Goal: Information Seeking & Learning: Learn about a topic

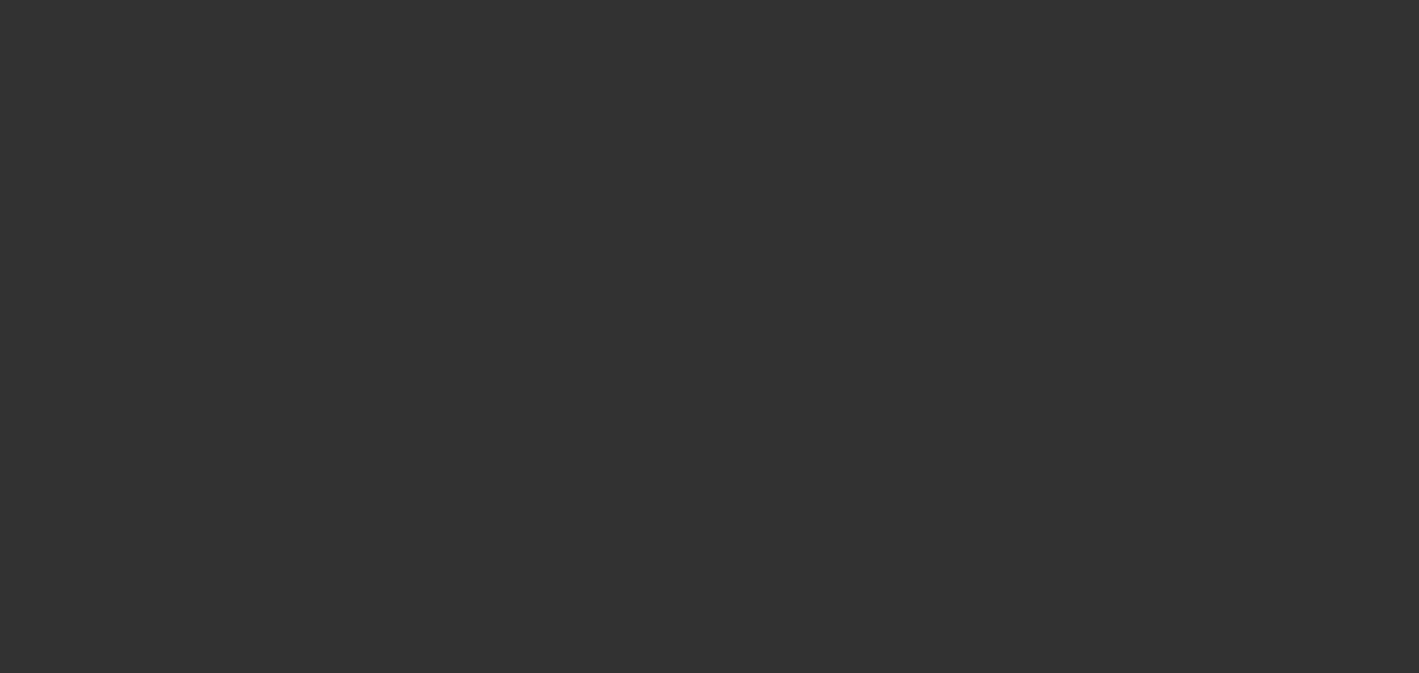
select select "0"
select select "2"
select select "0.1"
select select "4"
select select "0"
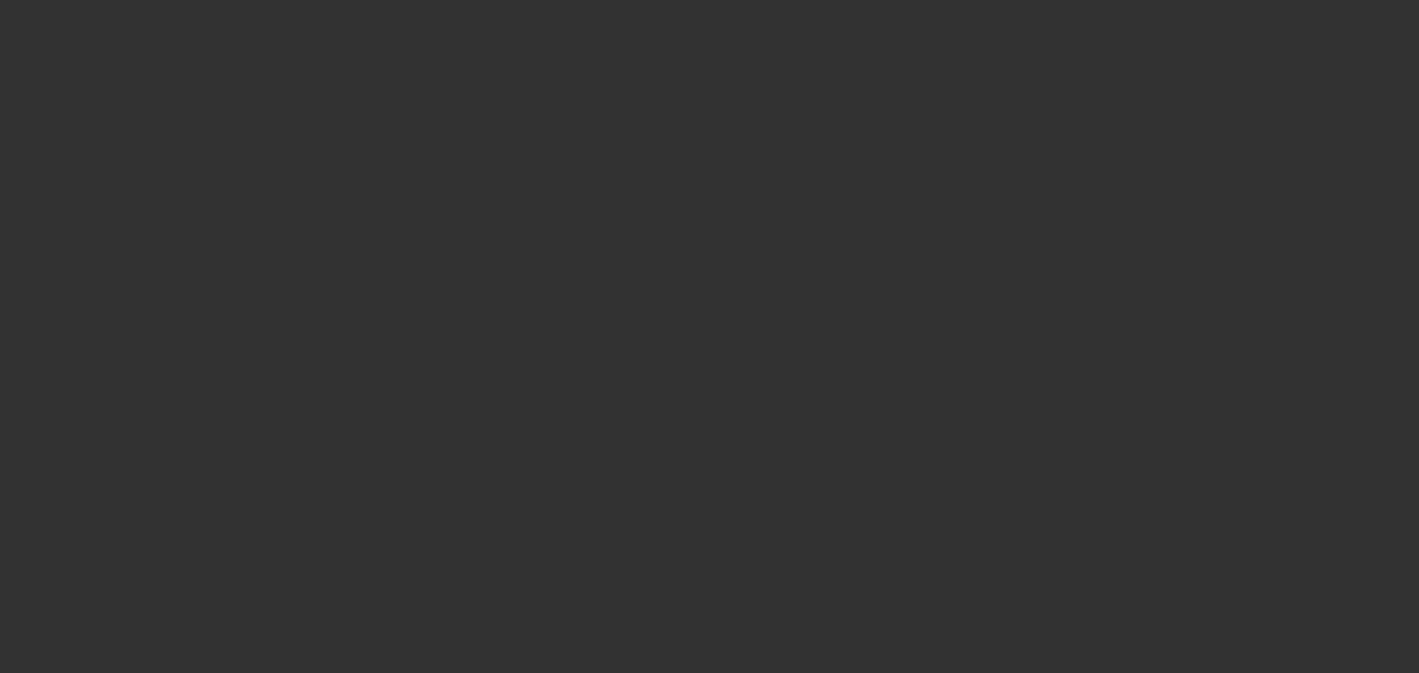
select select "2"
select select "0.1"
select select "4"
select select "0"
select select "2"
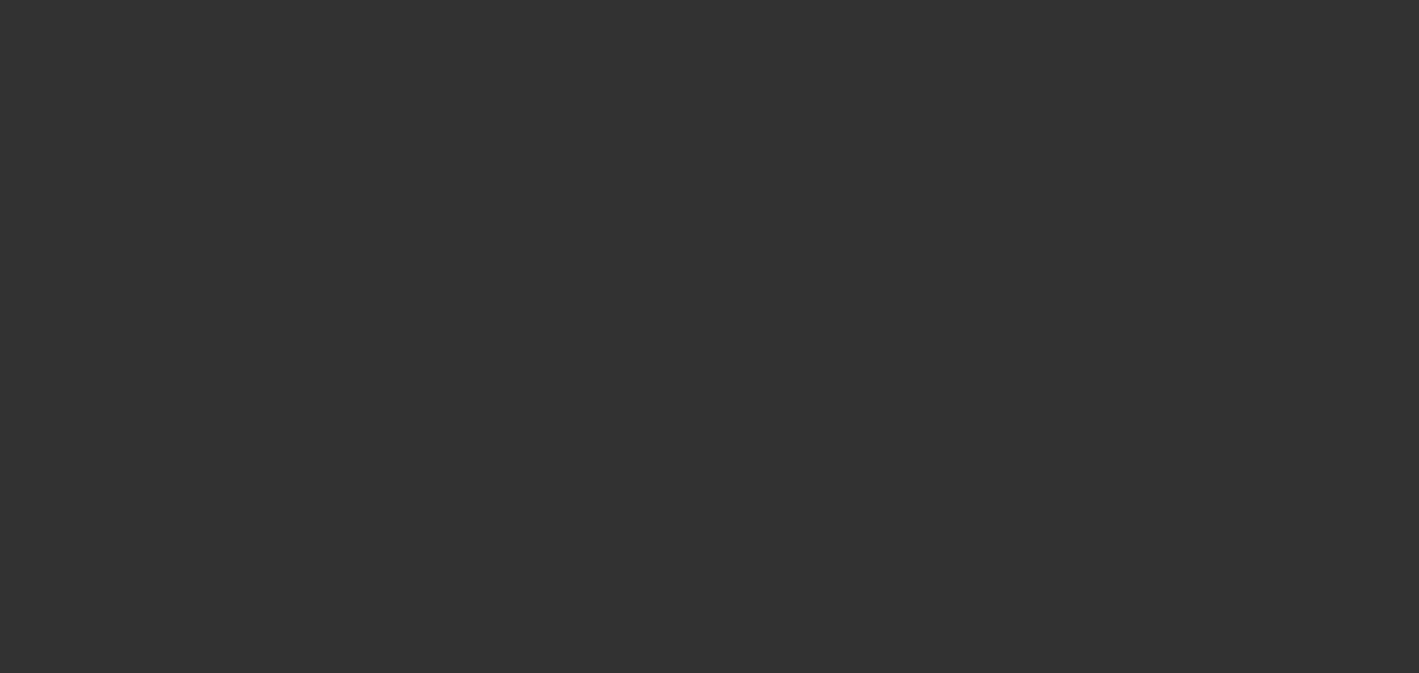
select select "0.1"
select select "4"
select select "0.15"
select select "2"
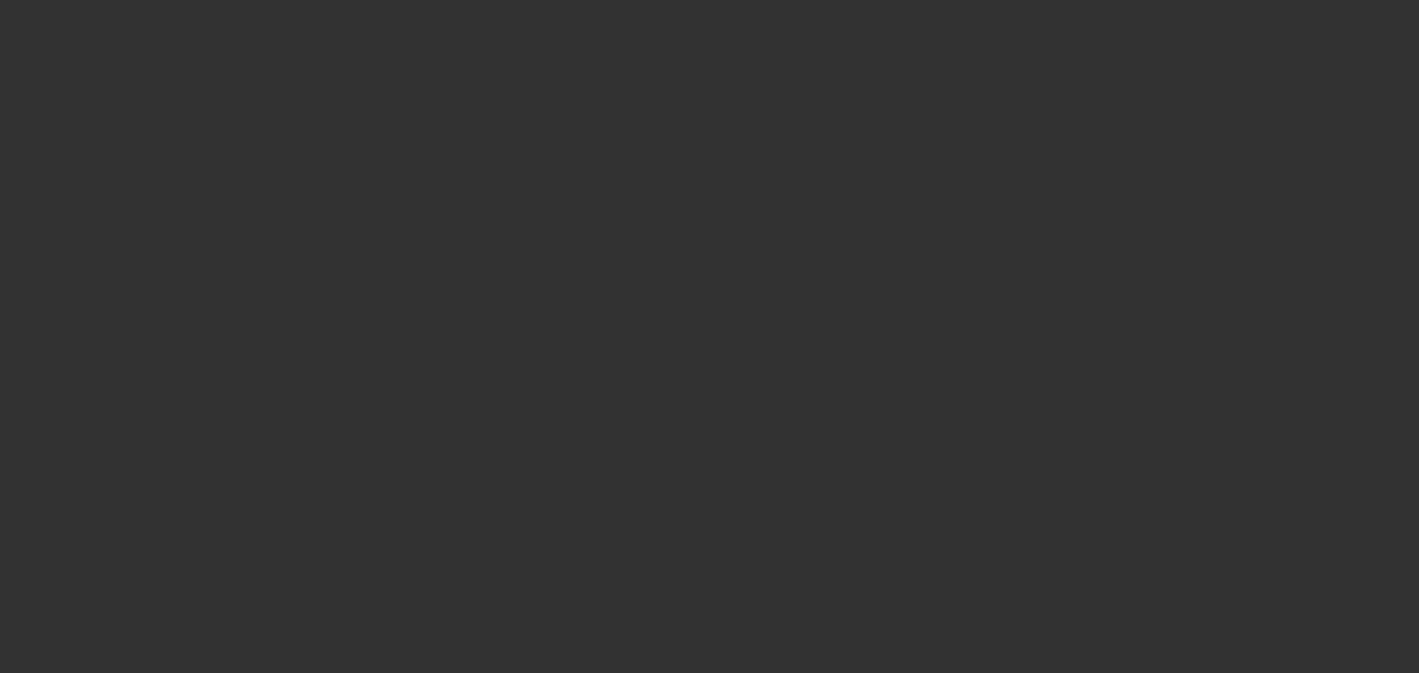
select select "0"
select select "6"
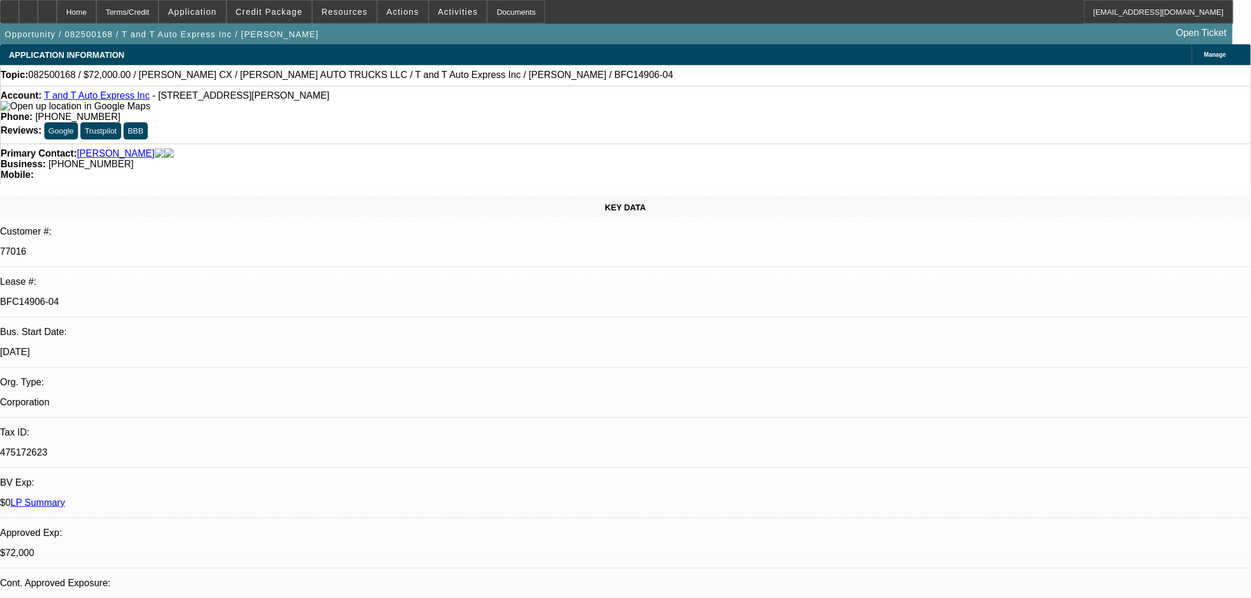
click at [210, 297] on div "BFC14906-04" at bounding box center [625, 302] width 1251 height 11
drag, startPoint x: 193, startPoint y: 196, endPoint x: 202, endPoint y: 197, distance: 8.4
click at [202, 297] on p "BFC14906-04" at bounding box center [625, 302] width 1251 height 11
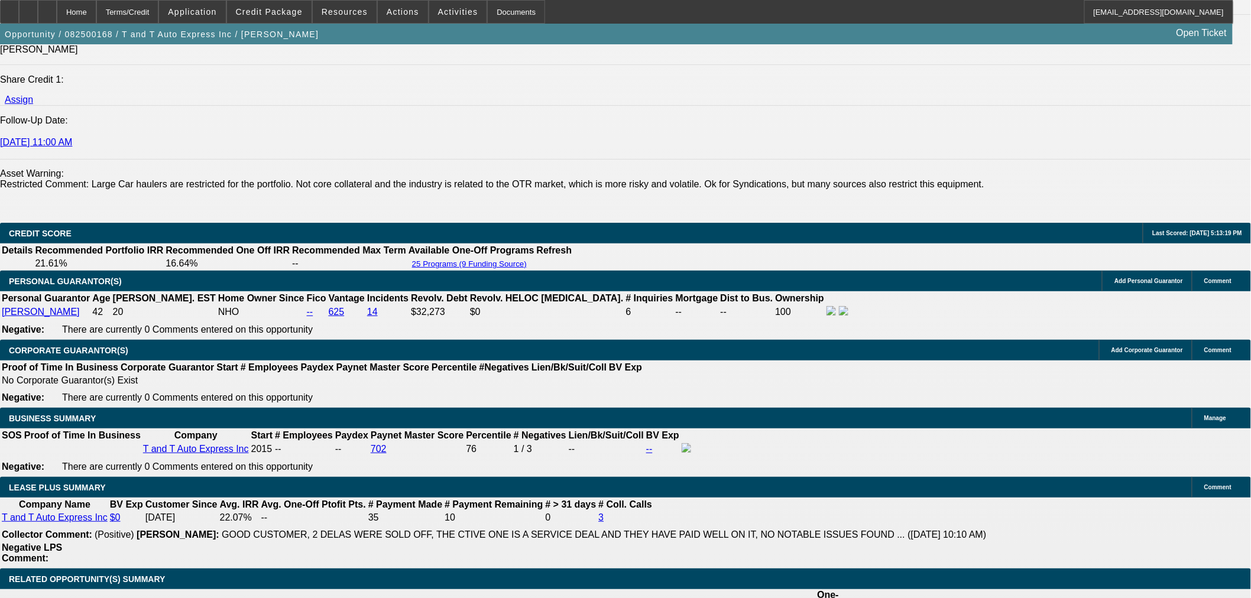
scroll to position [1773, 0]
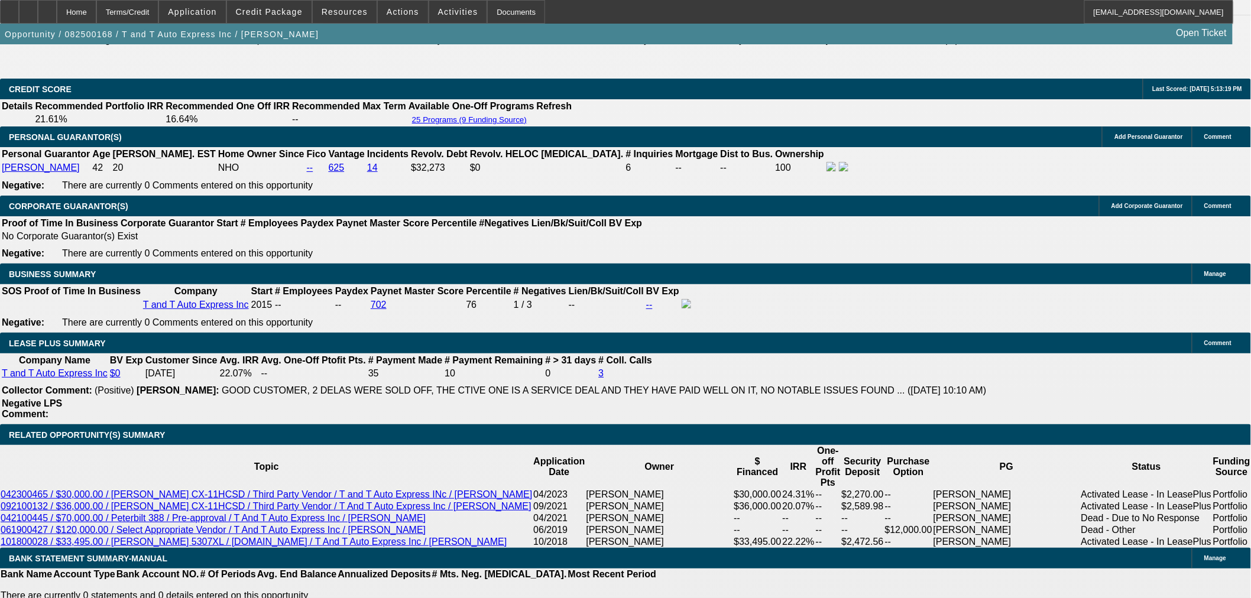
drag, startPoint x: 440, startPoint y: 186, endPoint x: 426, endPoint y: 186, distance: 14.8
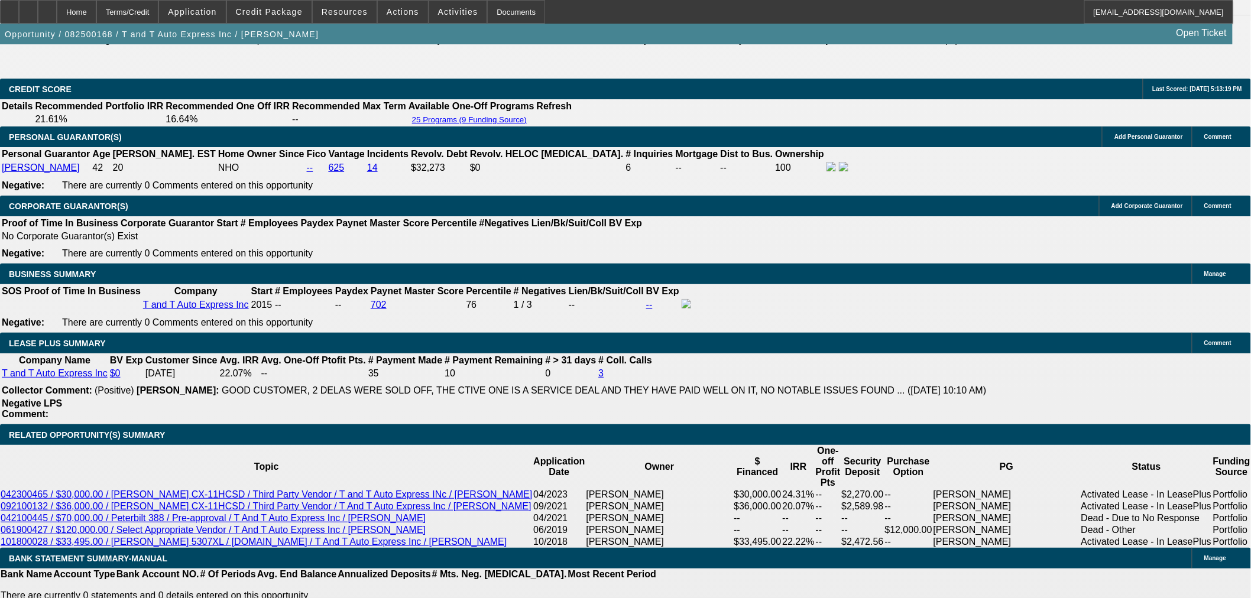
drag, startPoint x: 424, startPoint y: 190, endPoint x: 439, endPoint y: 191, distance: 14.8
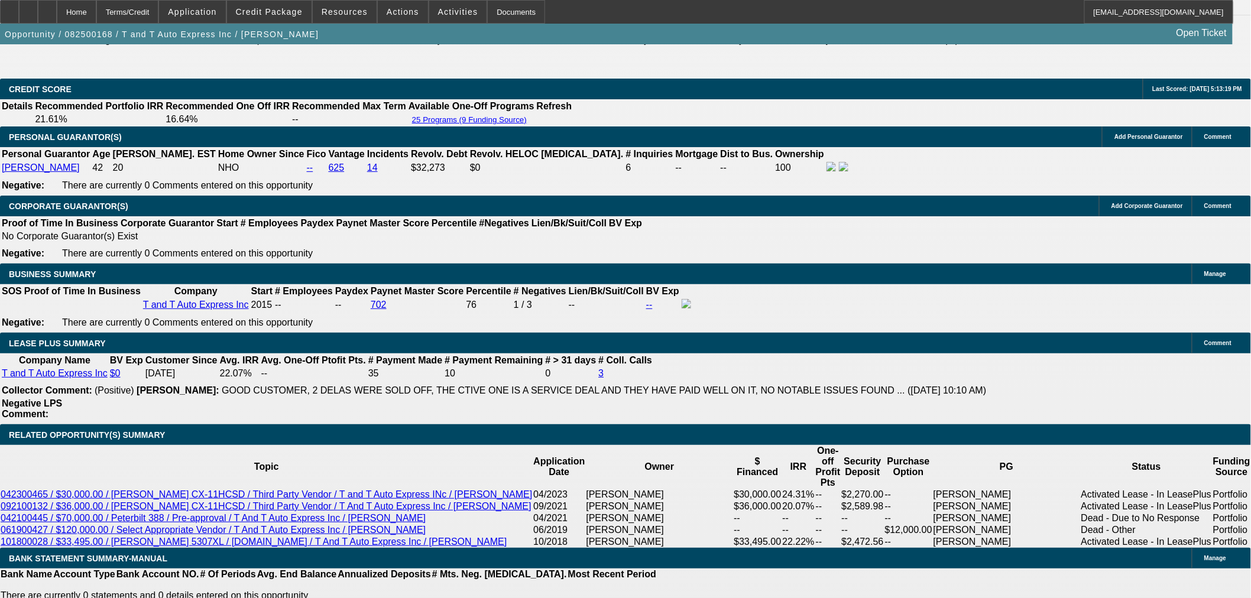
drag, startPoint x: 979, startPoint y: 391, endPoint x: 995, endPoint y: 392, distance: 16.1
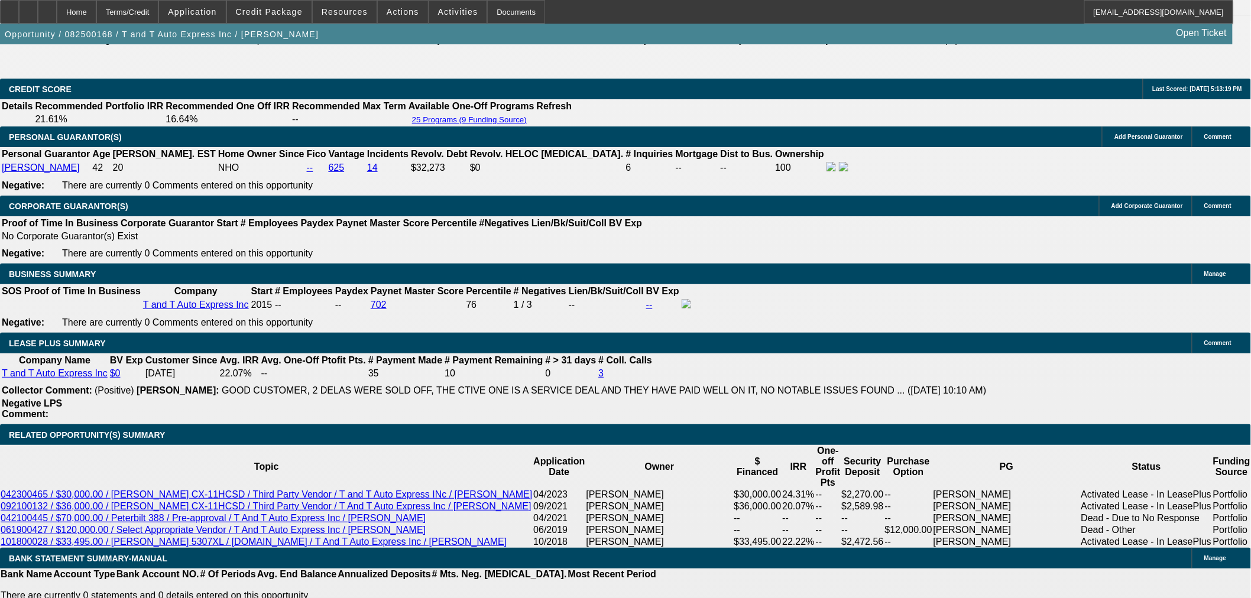
drag, startPoint x: 1023, startPoint y: 395, endPoint x: 1046, endPoint y: 393, distance: 23.7
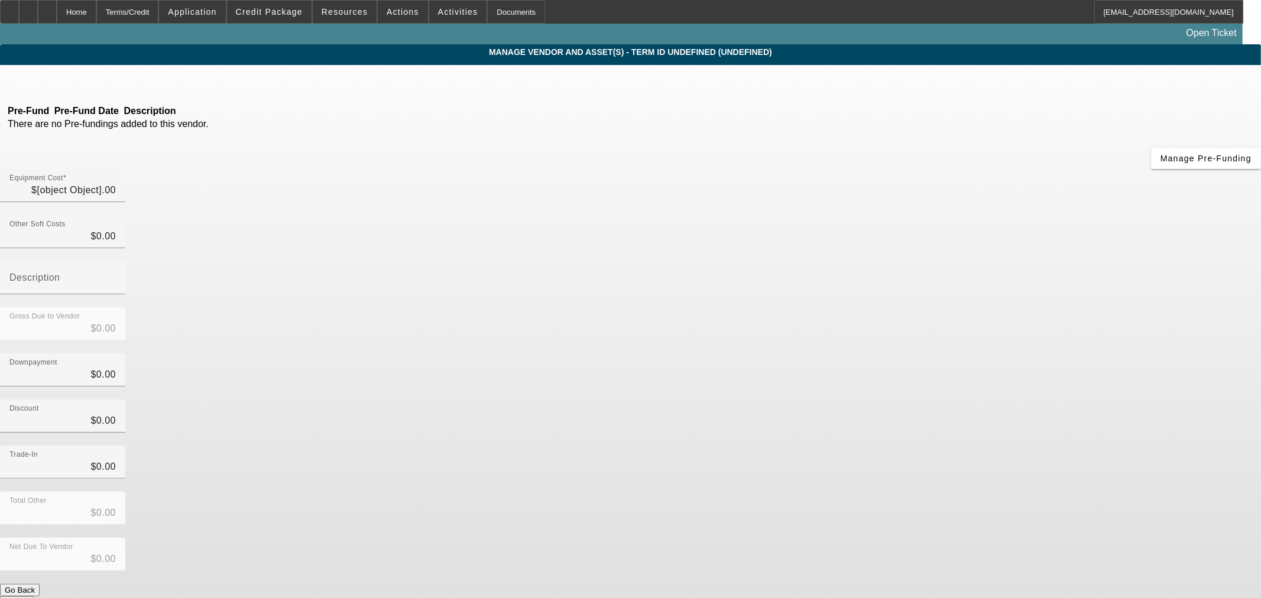
type input "$80,000.00"
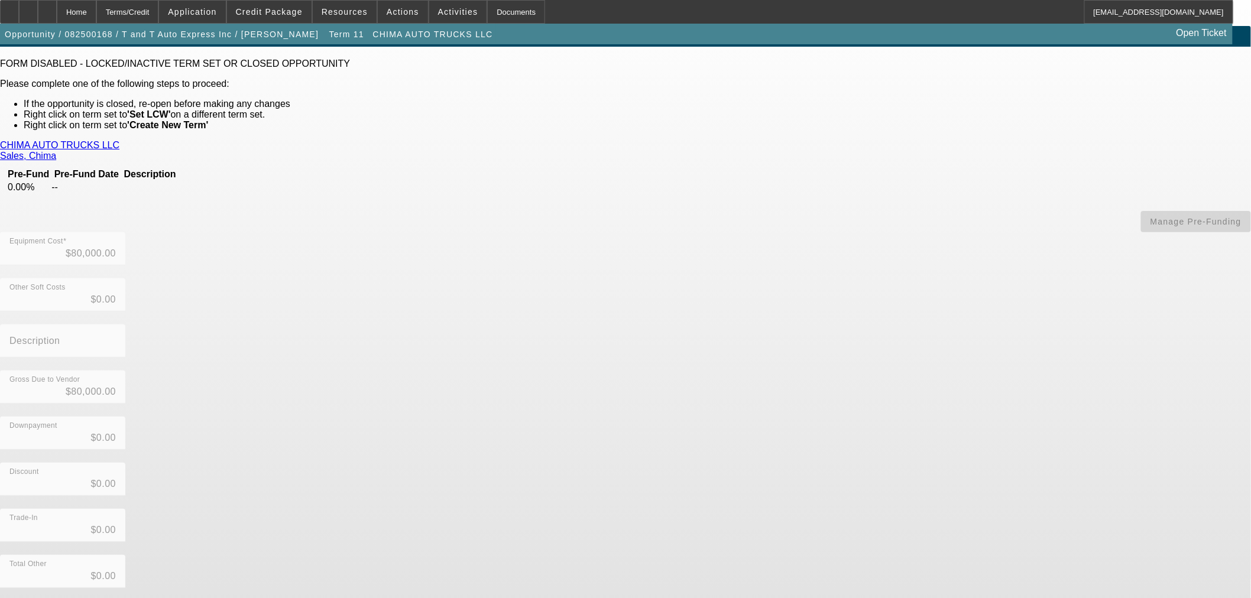
scroll to position [26, 0]
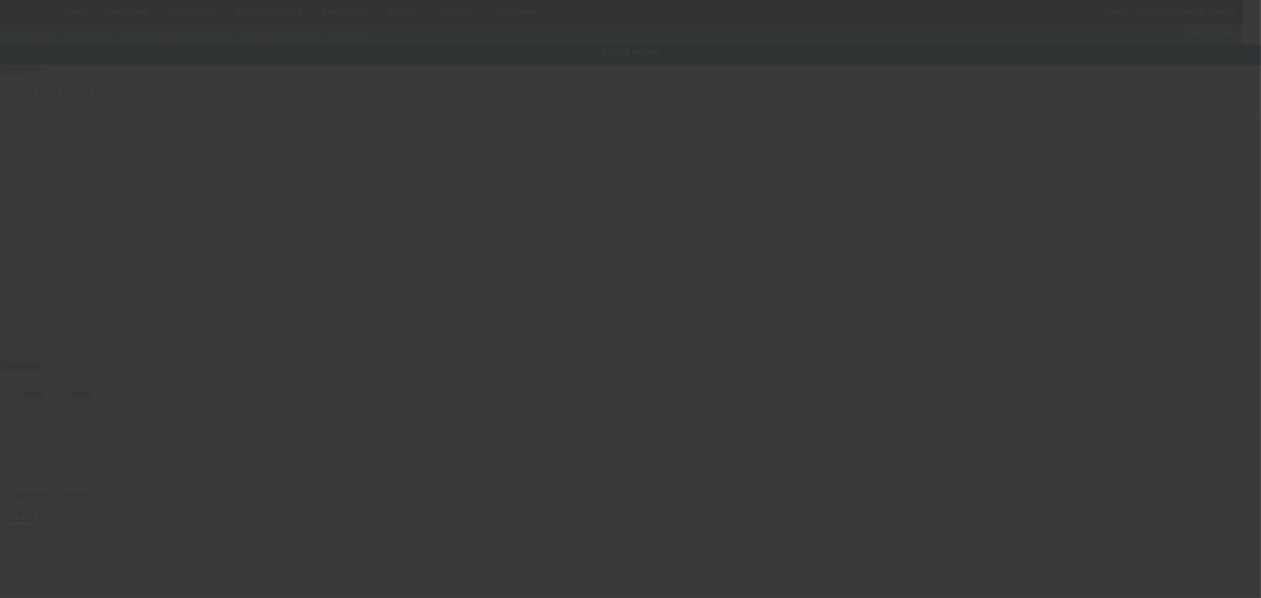
type input "5E0AJ1442GG786101"
type input "Cottrell"
type input "CX"
radio input "true"
type textarea "Used Trailer"
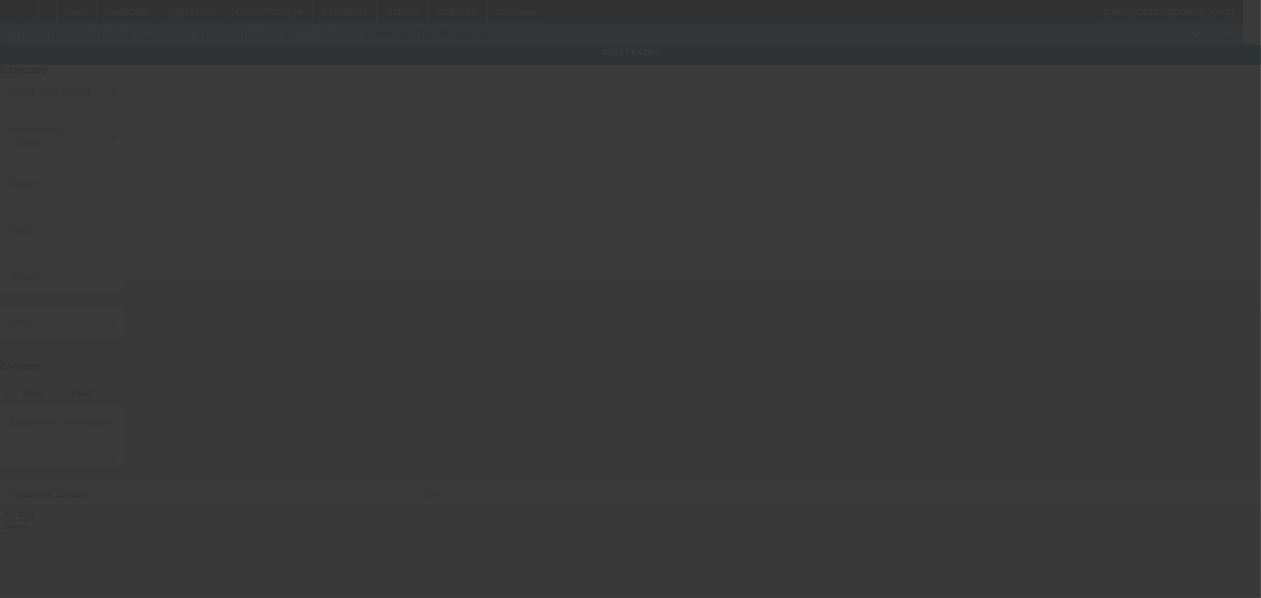
type input "8 Edith Ave"
type input "Apt 3"
type input "Everett"
type input "02149"
type input "Middlesex"
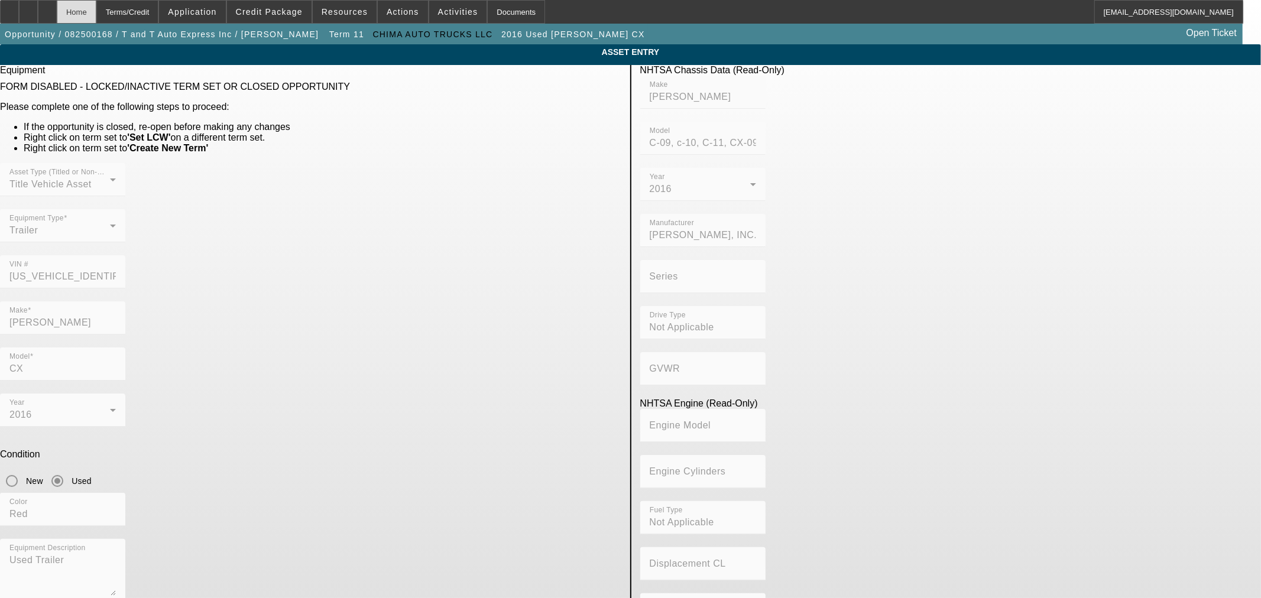
click at [96, 8] on div "Home" at bounding box center [77, 12] width 40 height 24
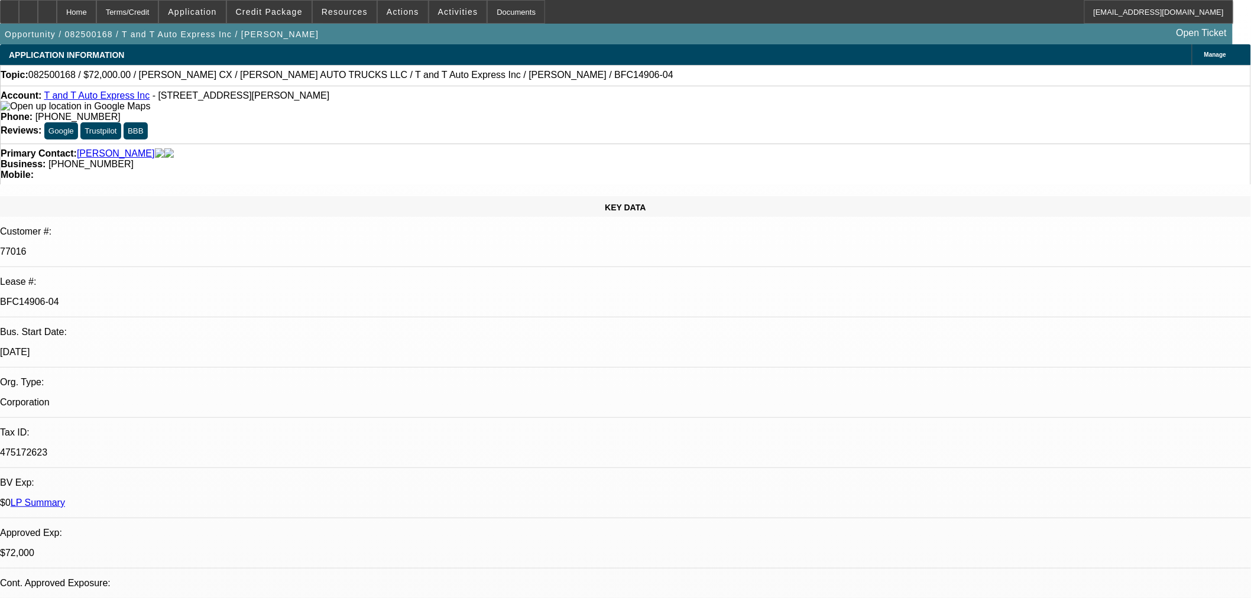
select select "0"
select select "2"
select select "0.1"
select select "4"
select select "0"
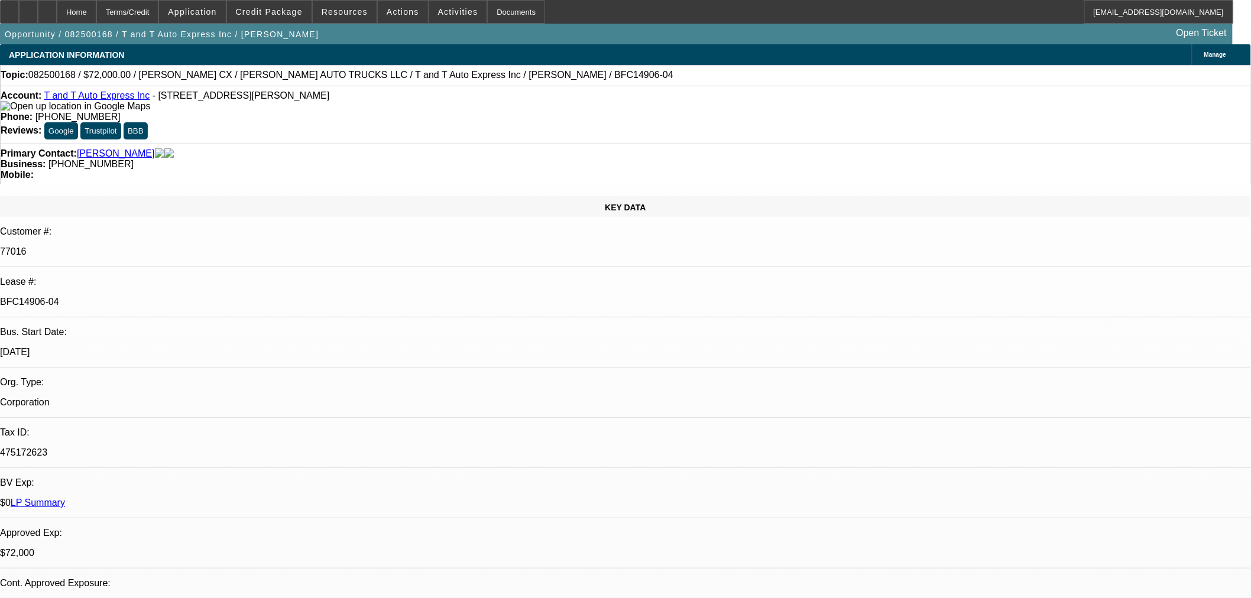
select select "2"
select select "0.1"
select select "4"
select select "0"
select select "2"
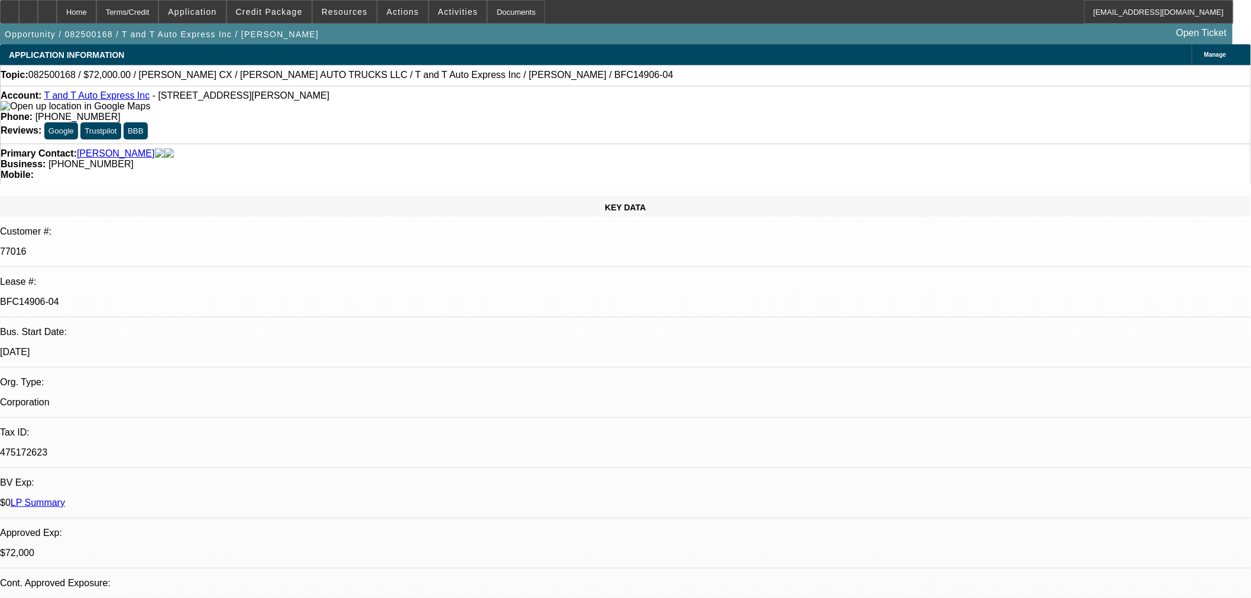
select select "0.1"
select select "4"
select select "0.15"
select select "2"
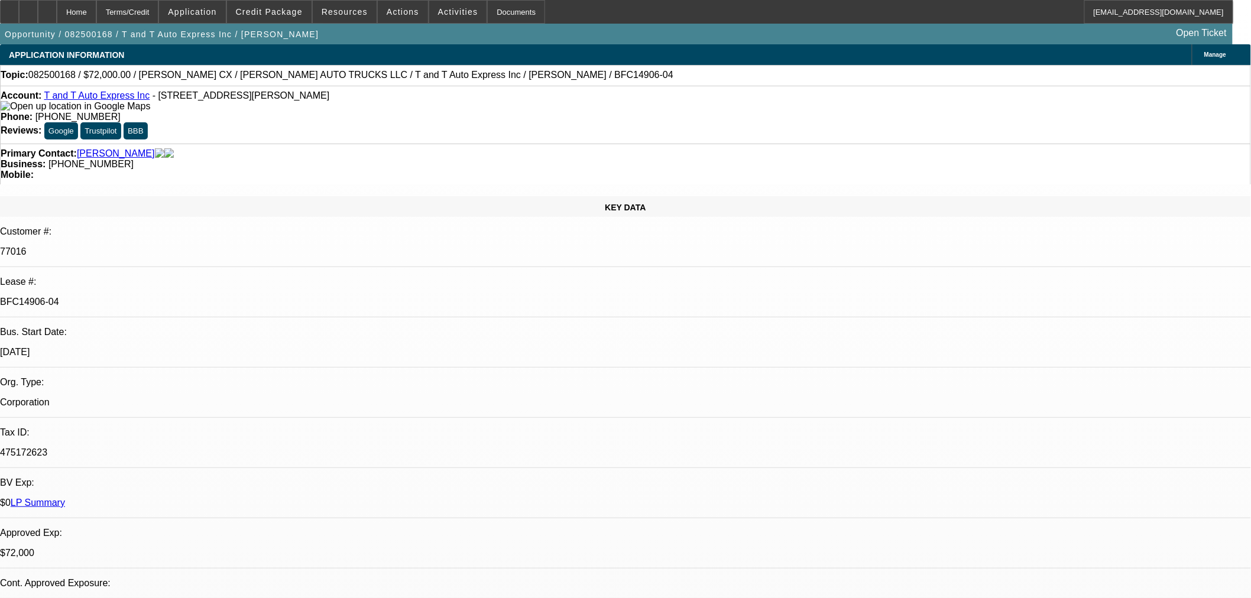
select select "0"
select select "6"
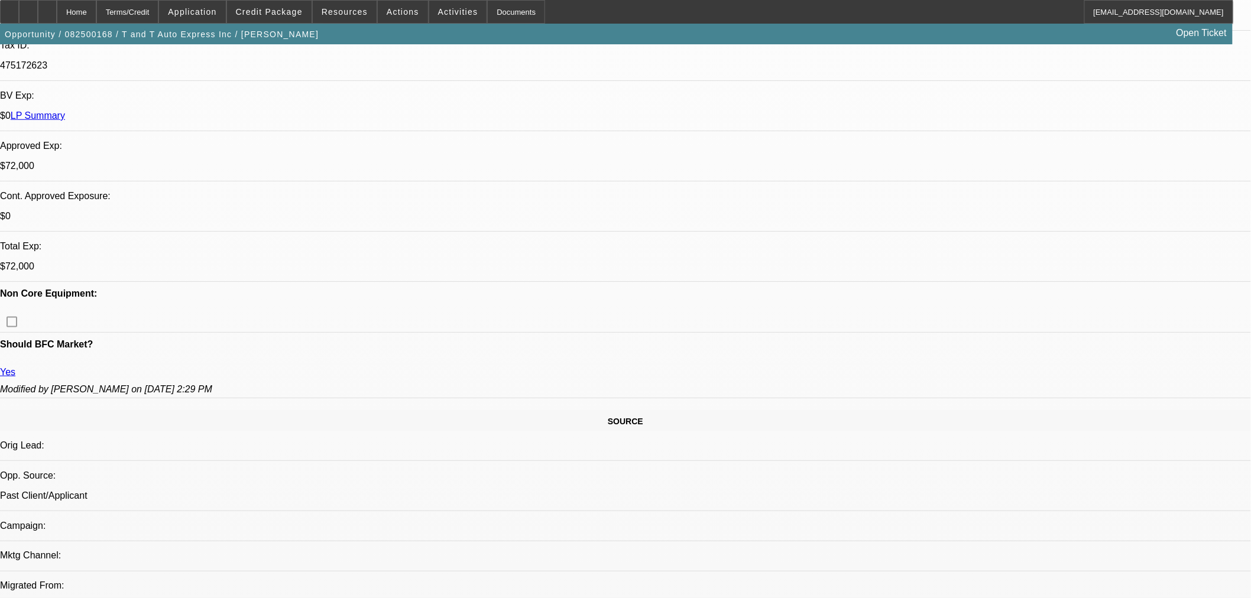
scroll to position [591, 0]
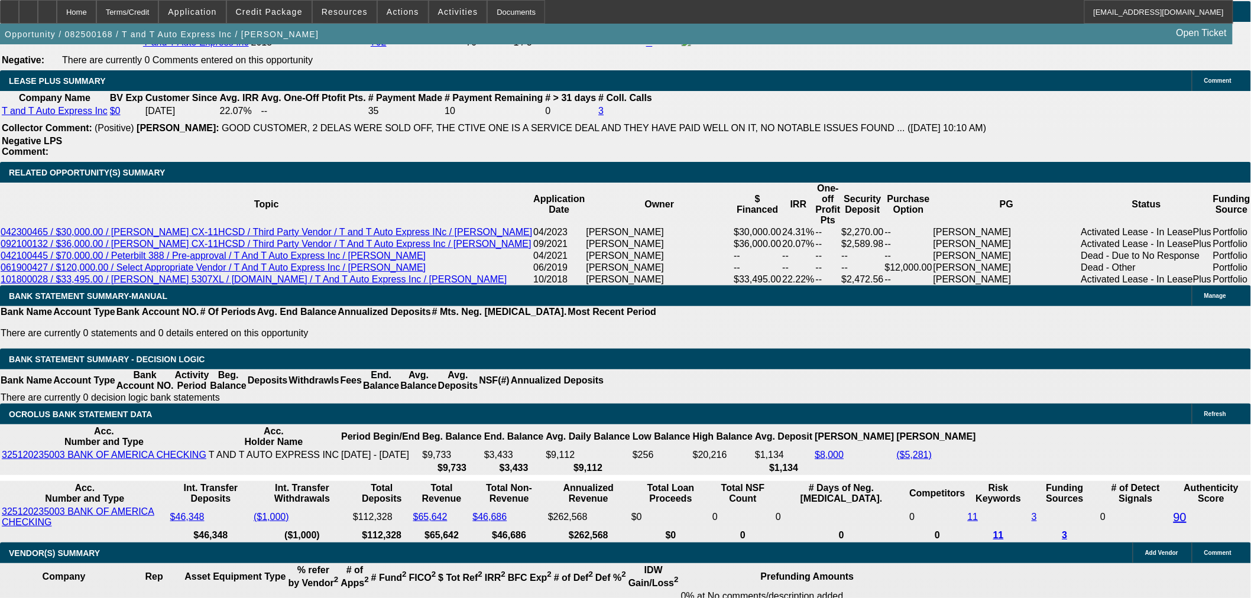
scroll to position [1970, 0]
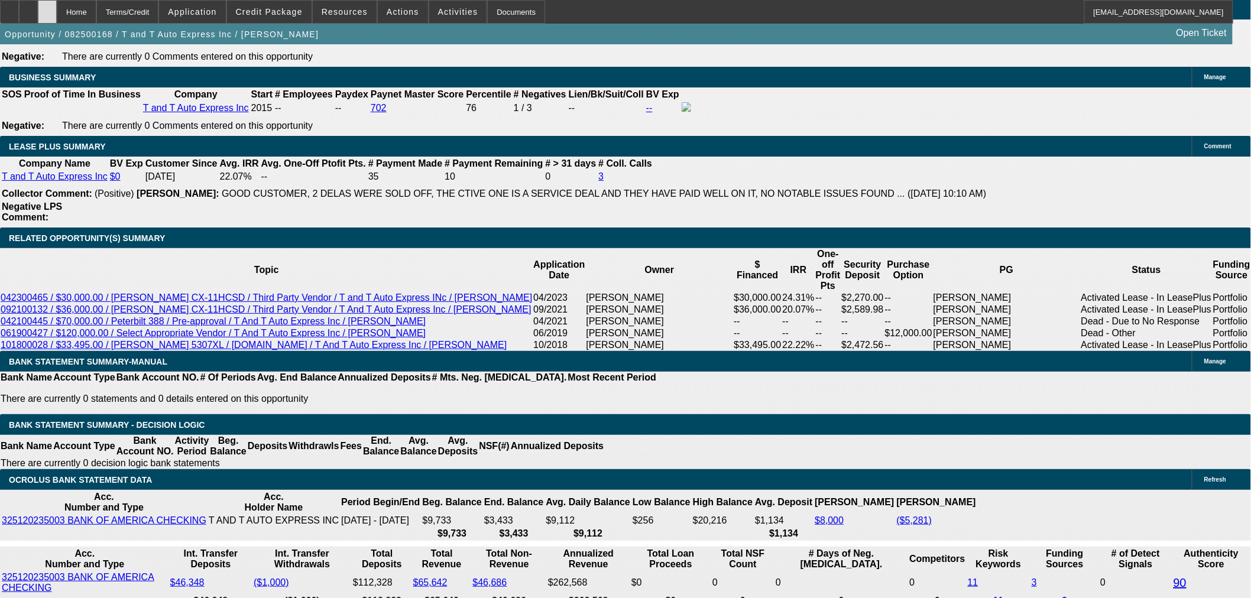
click at [47, 8] on icon at bounding box center [47, 8] width 0 height 0
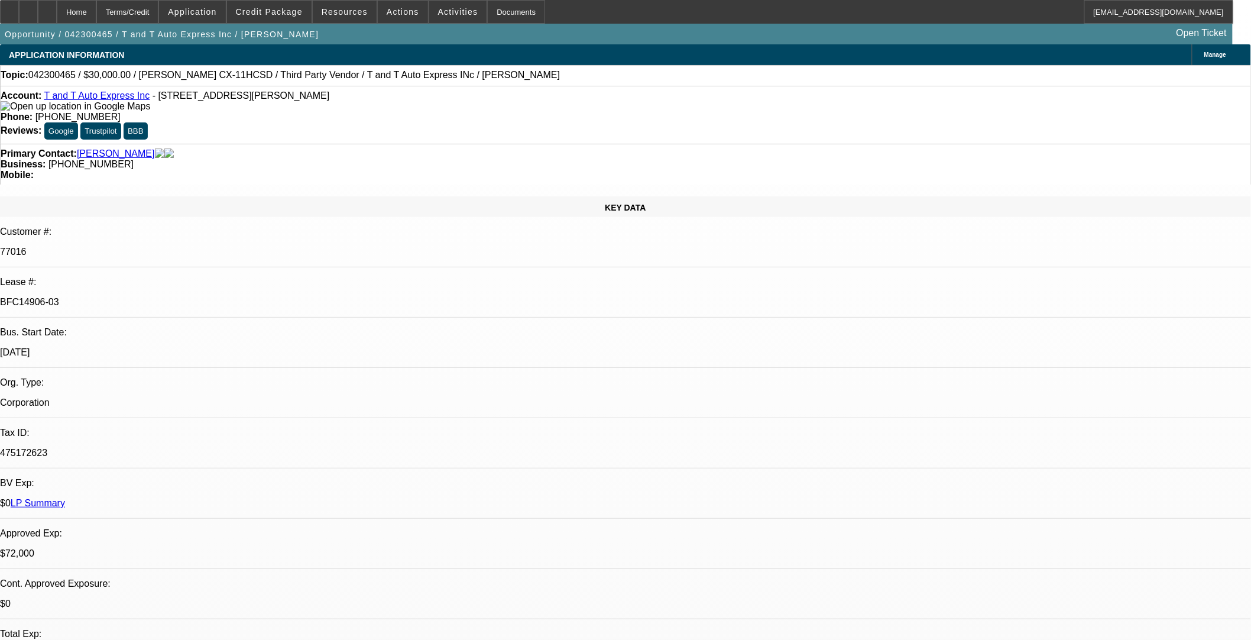
select select "0"
select select "2"
select select "0"
select select "6"
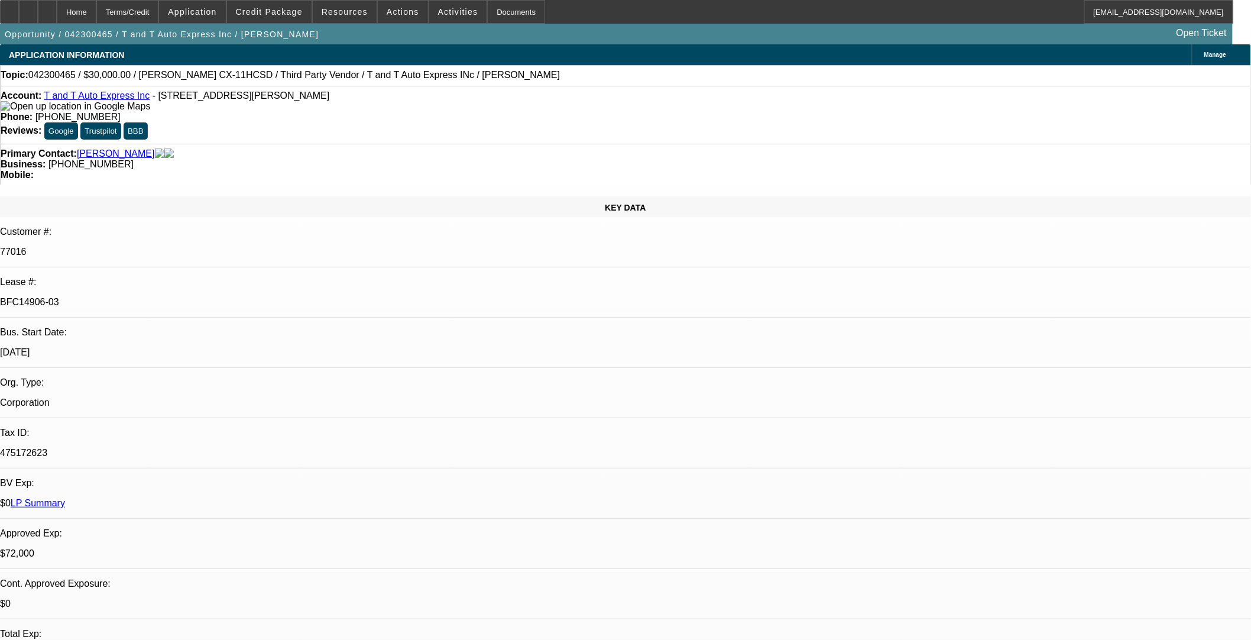
select select "0"
select select "2"
select select "0"
select select "6"
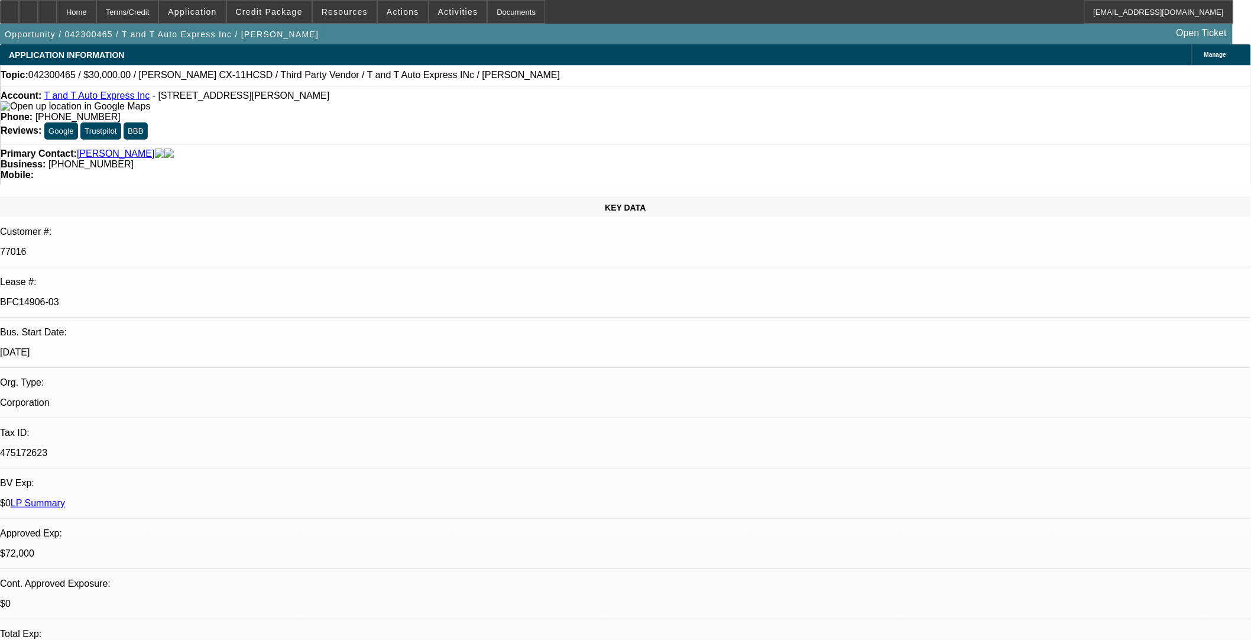
select select "0"
select select "2"
select select "0"
select select "6"
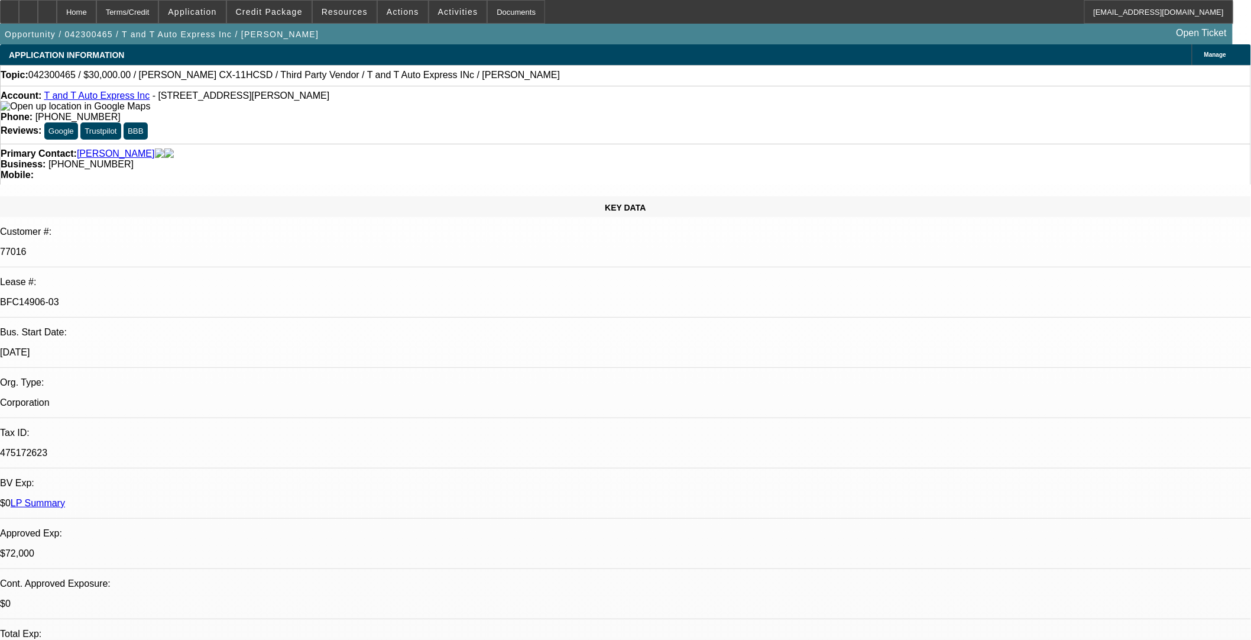
select select "0.1"
select select "2"
select select "0"
select select "6"
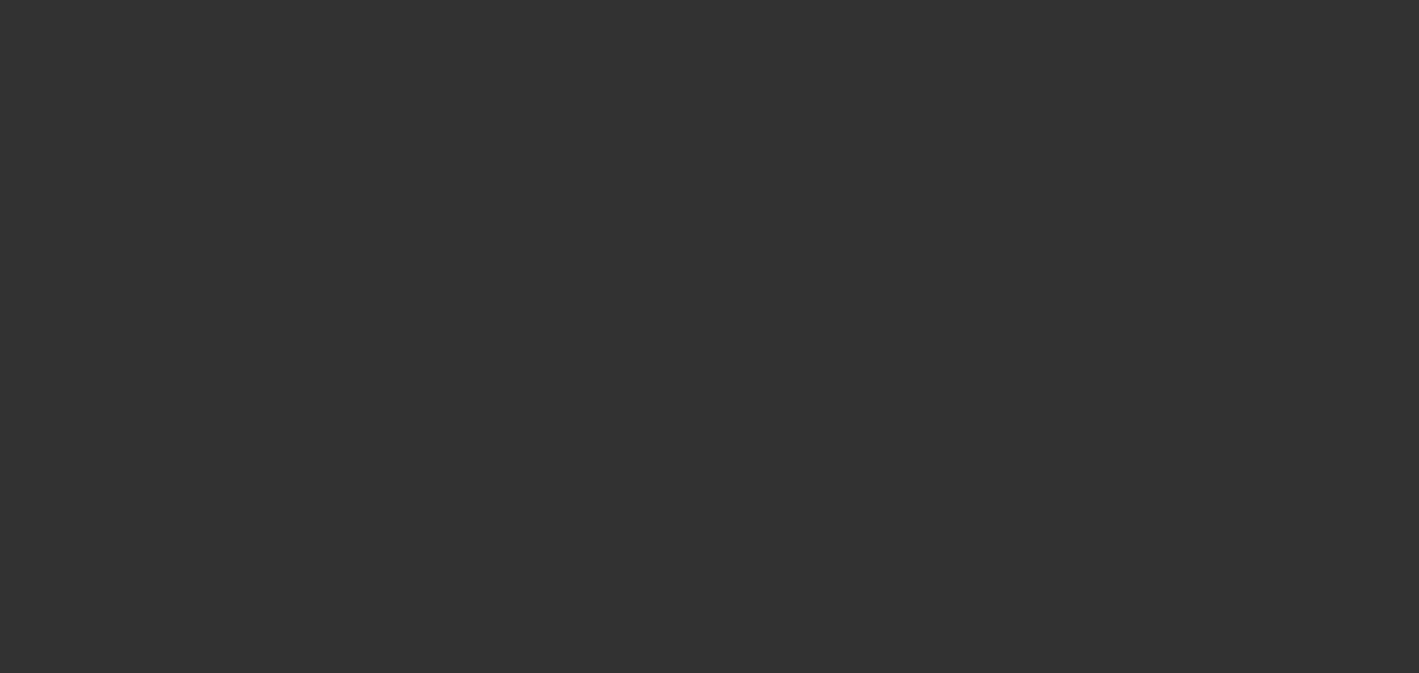
select select "0"
select select "2"
select select "0.1"
select select "4"
select select "0"
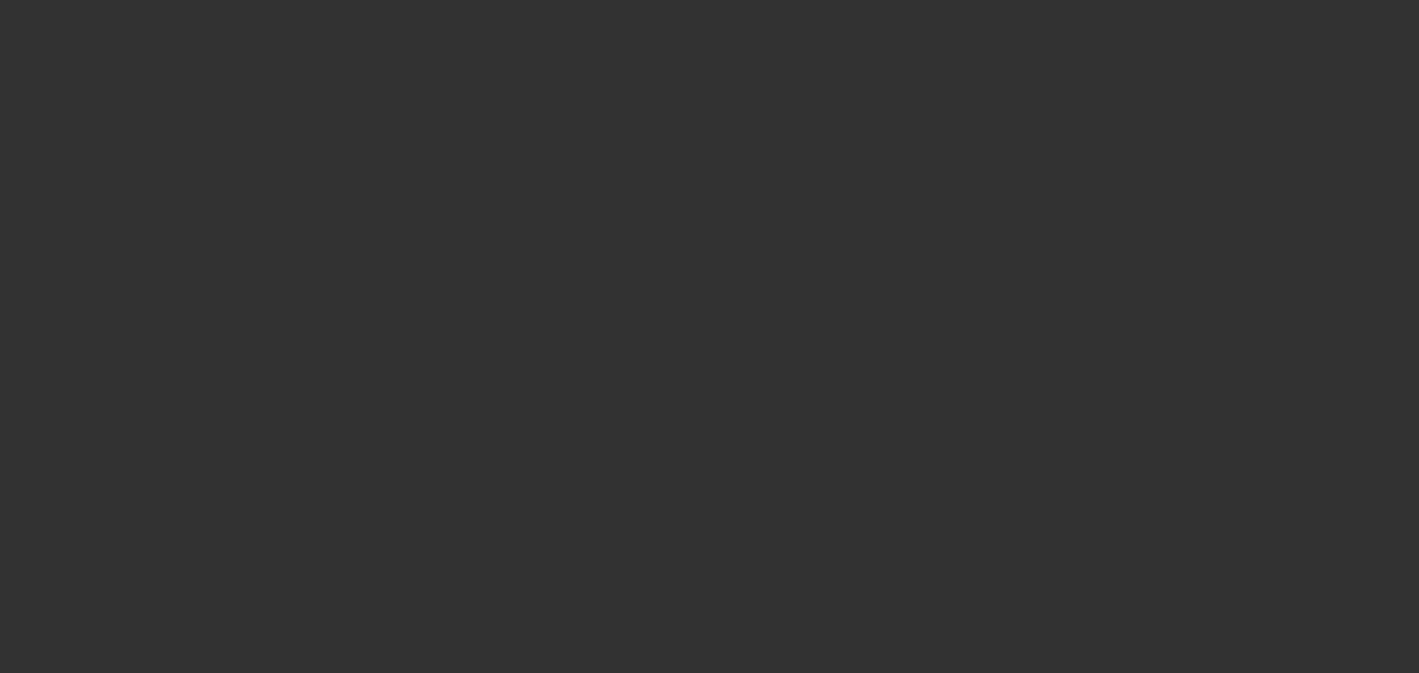
select select "2"
select select "0.1"
select select "4"
select select "0"
select select "2"
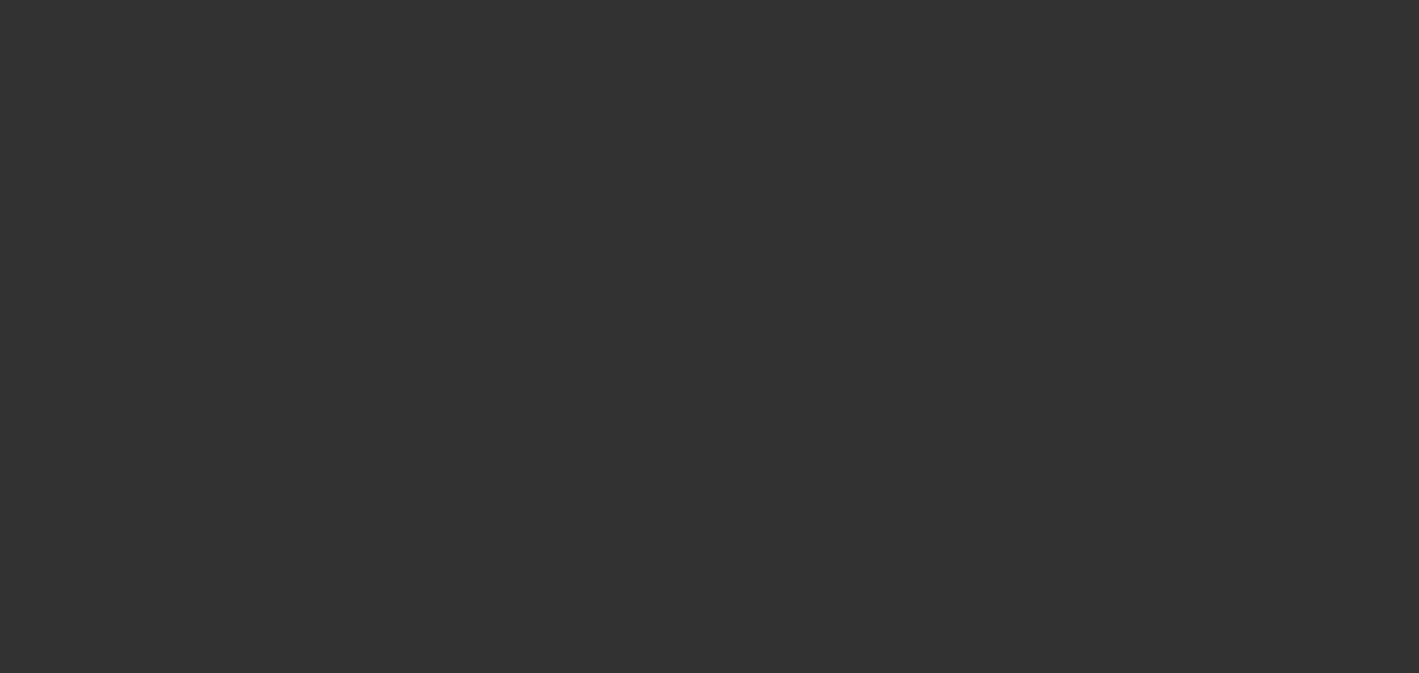
select select "0.1"
select select "4"
select select "0.15"
select select "2"
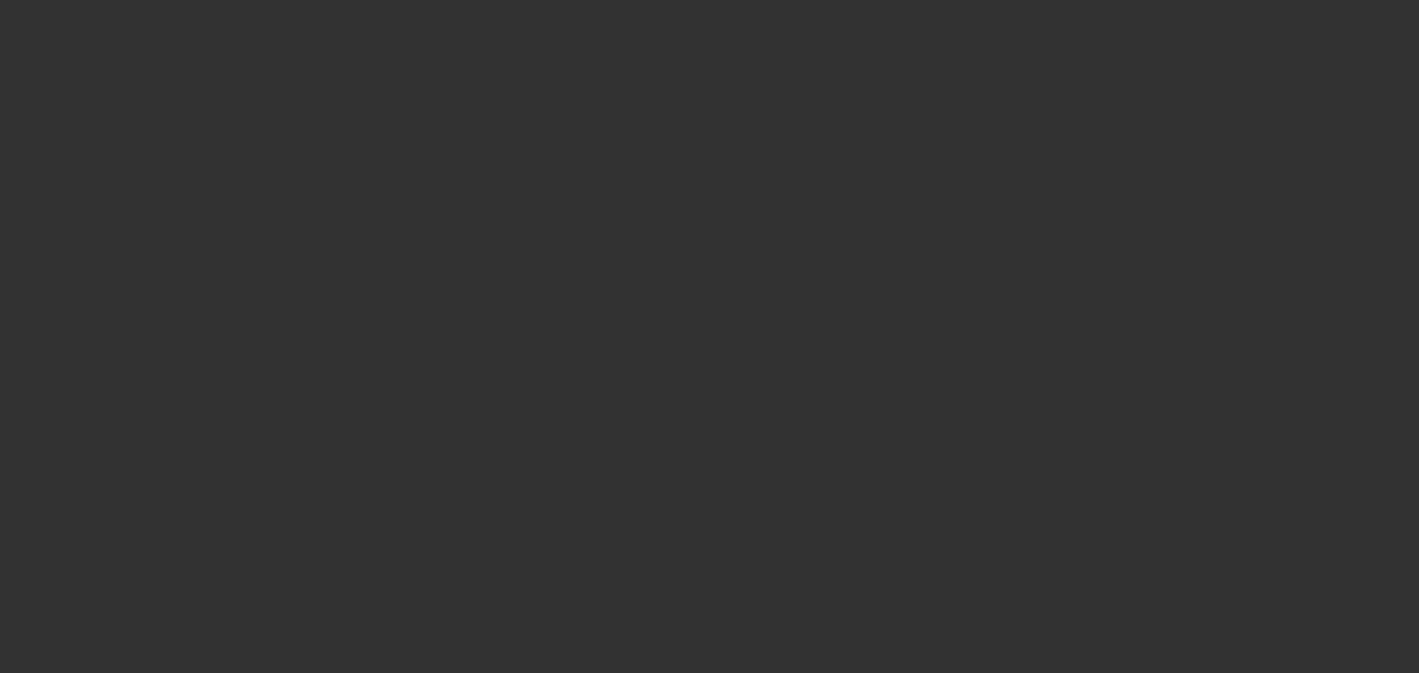
select select "0"
select select "6"
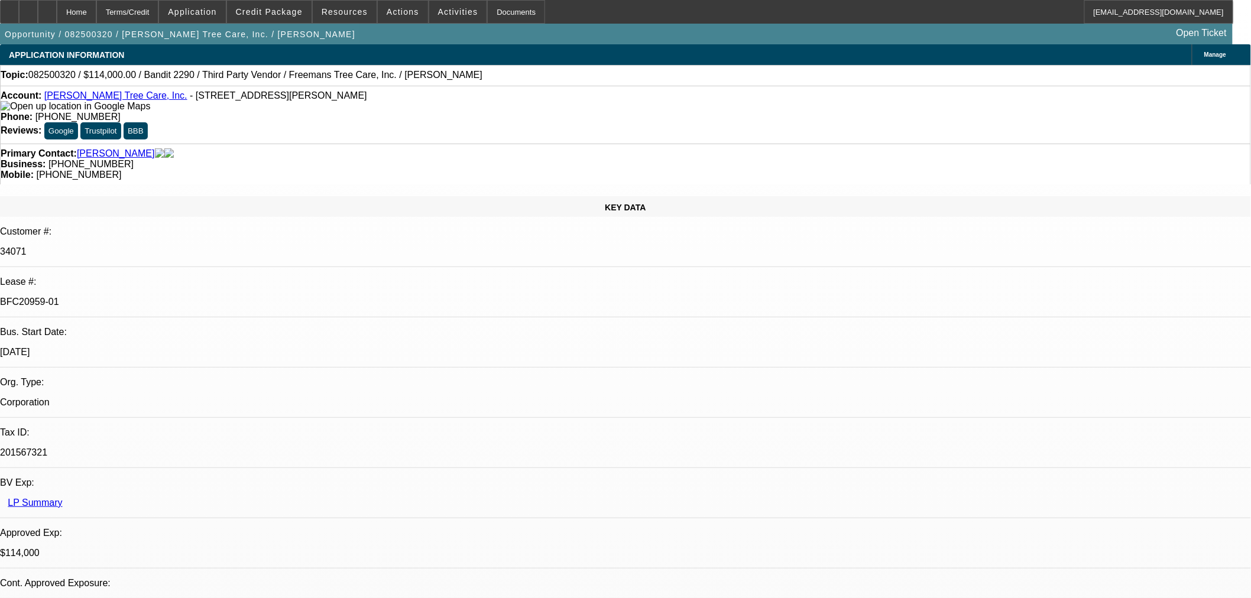
select select "0"
select select "6"
select select "0"
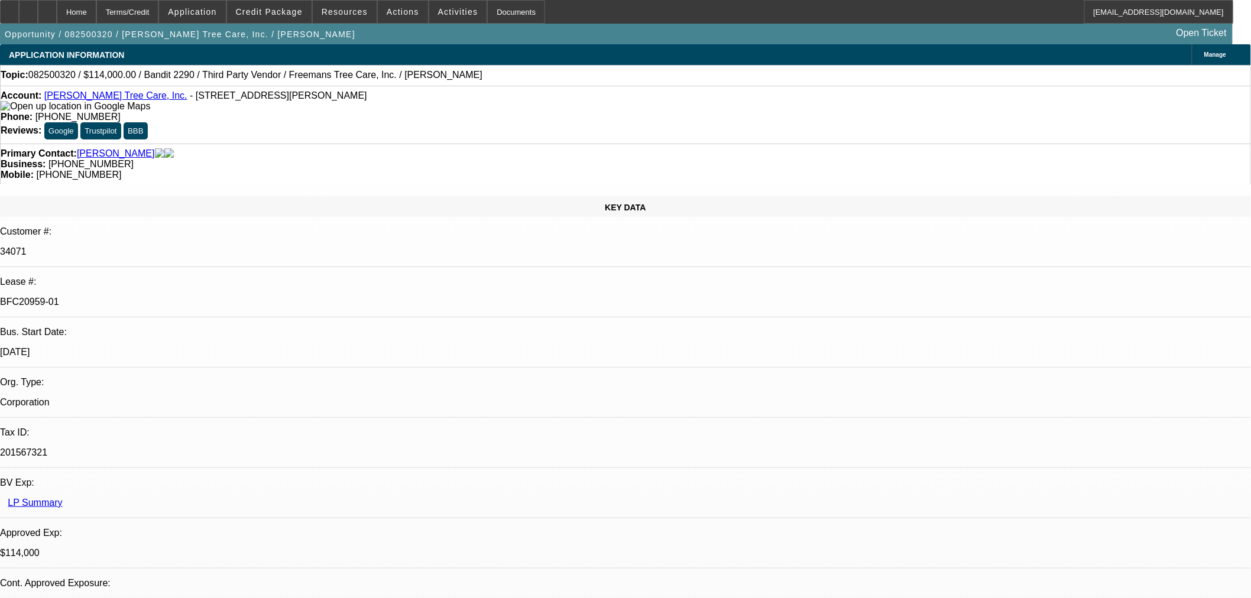
select select "0"
select select "6"
select select "0"
select select "2"
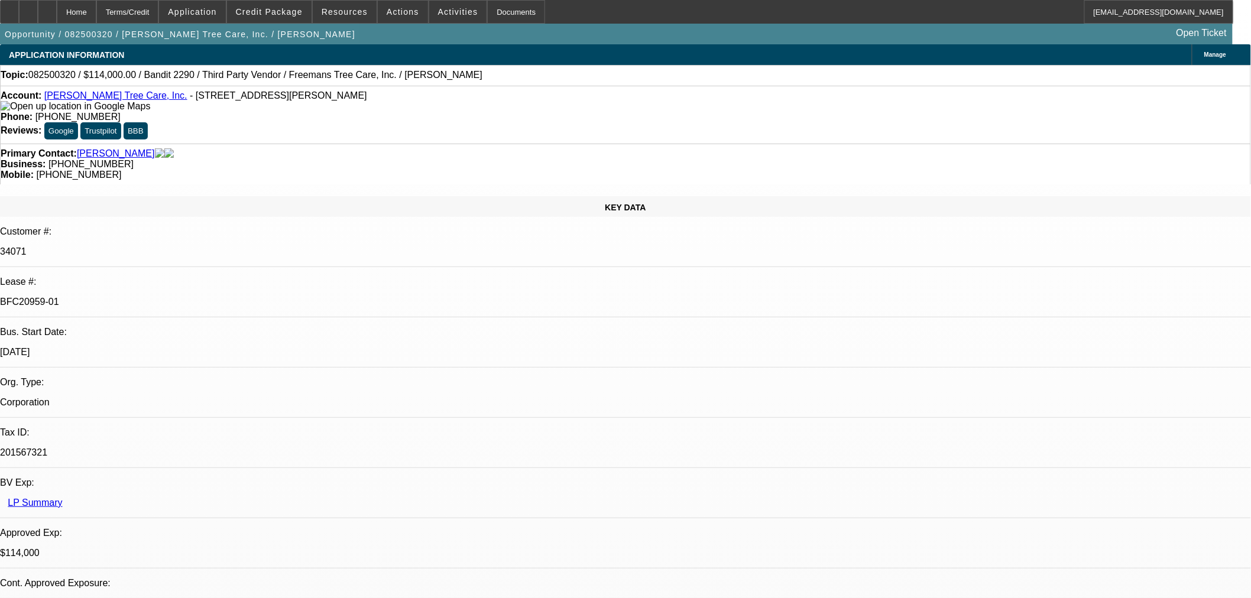
select select "2"
select select "0"
select select "6"
select select "0"
select select "2"
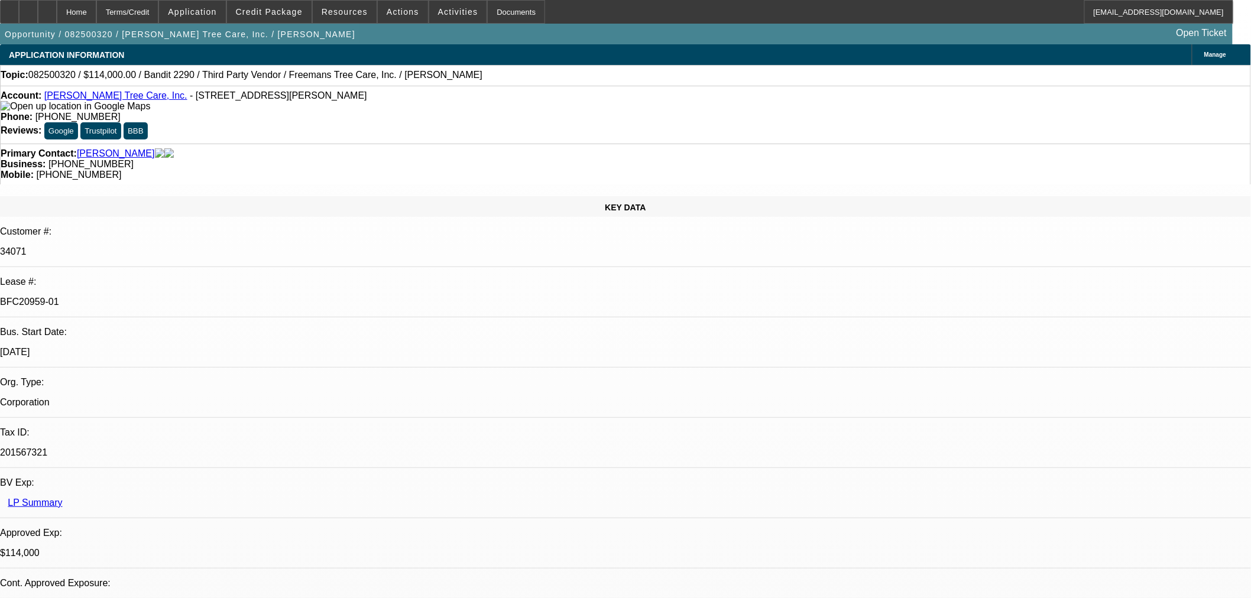
select select "2"
select select "0"
select select "6"
drag, startPoint x: 251, startPoint y: 74, endPoint x: 335, endPoint y: 67, distance: 84.8
click at [335, 67] on div "Topic: 082500320 / $114,000.00 / Bandit 2290 / Third Party Vendor / Freemans Tr…" at bounding box center [625, 75] width 1251 height 21
